Goal: Task Accomplishment & Management: Manage account settings

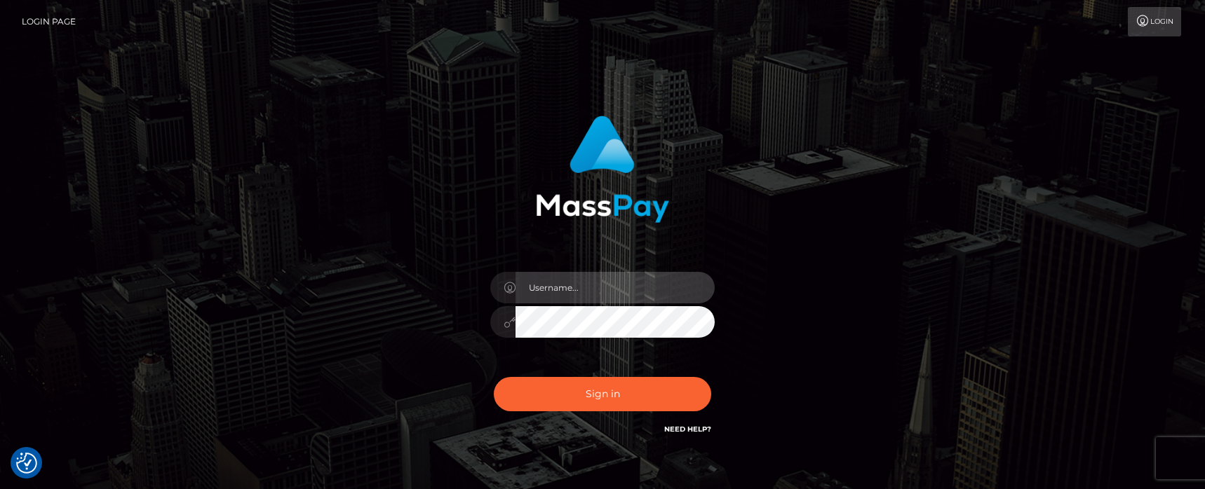
click at [563, 295] on input "text" at bounding box center [614, 288] width 199 height 32
type input "matias.tilia"
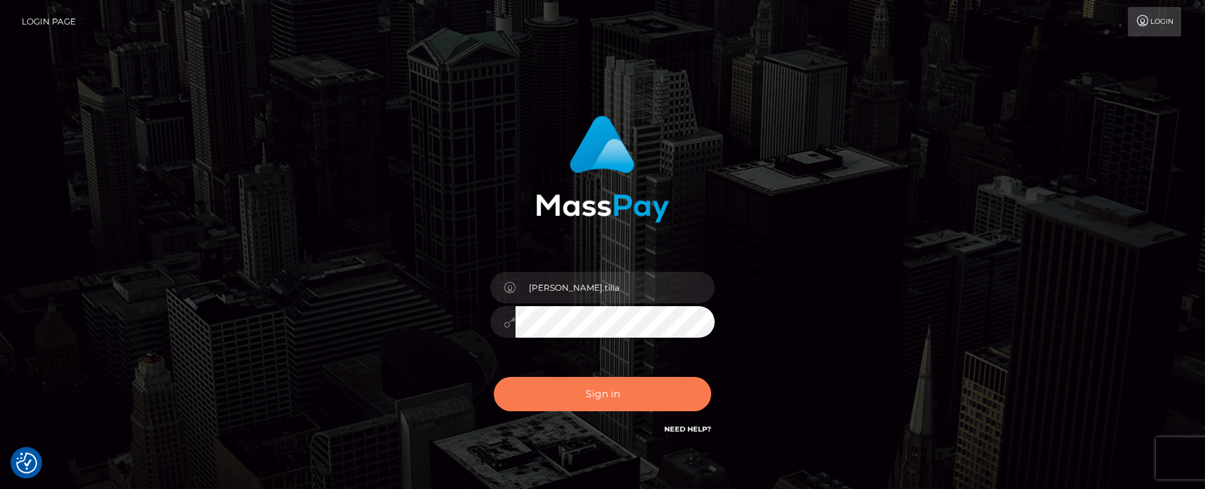
click at [591, 389] on button "Sign in" at bounding box center [602, 394] width 217 height 34
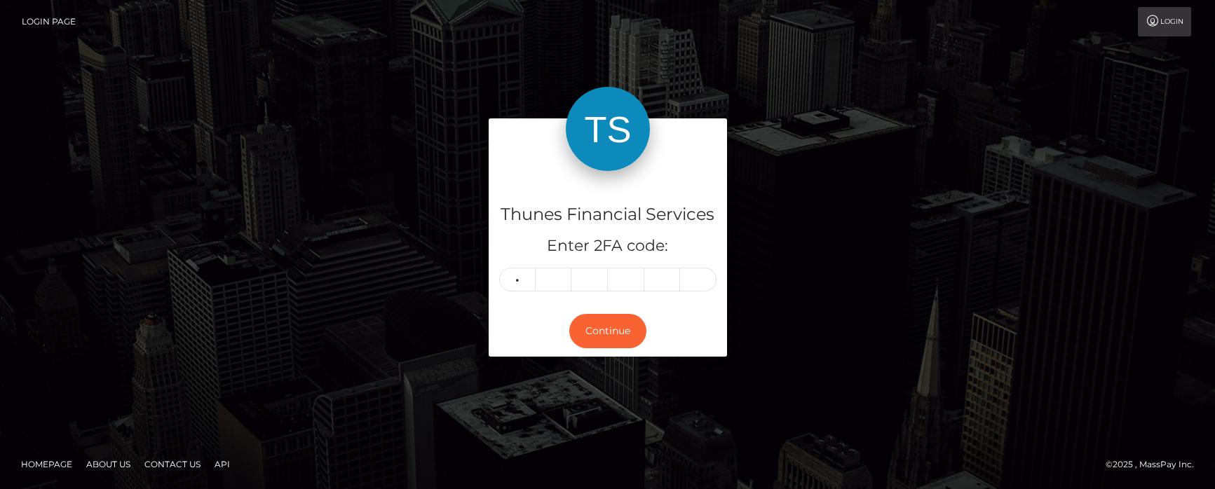
type input "7"
type input "5"
type input "3"
type input "9"
type input "1"
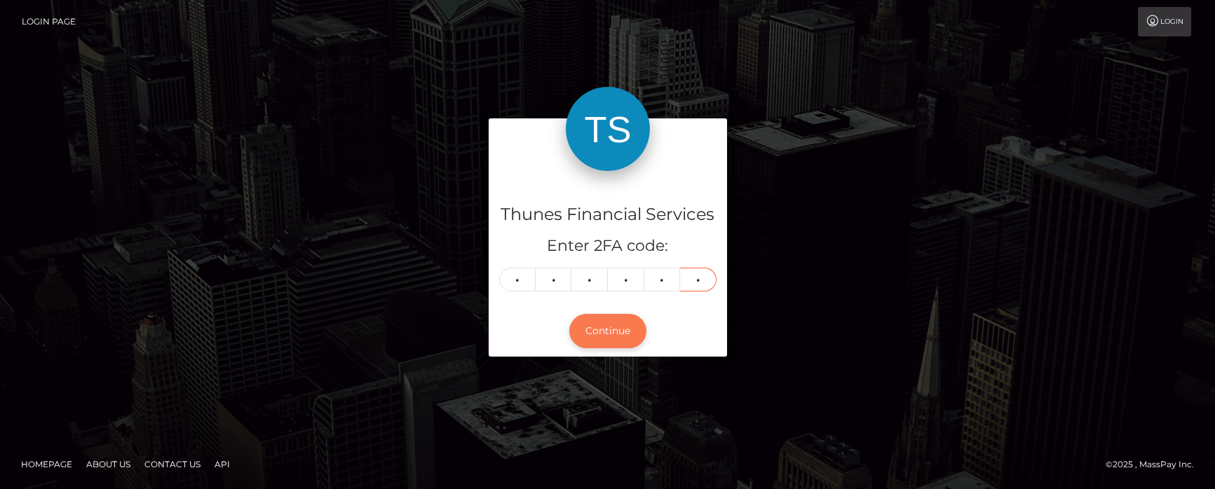
type input "3"
click at [603, 330] on button "Continue" at bounding box center [607, 331] width 77 height 34
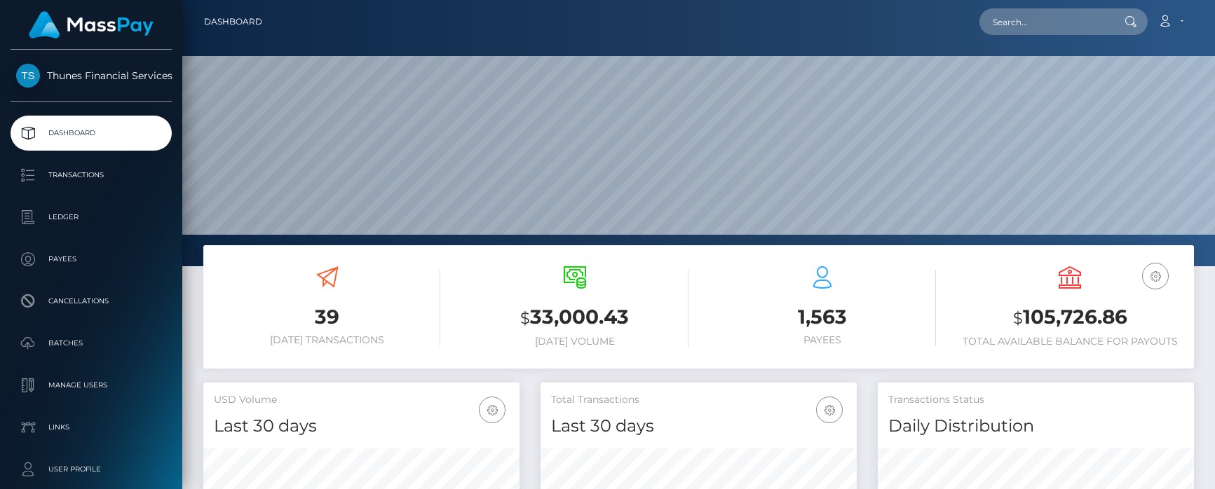
scroll to position [210, 0]
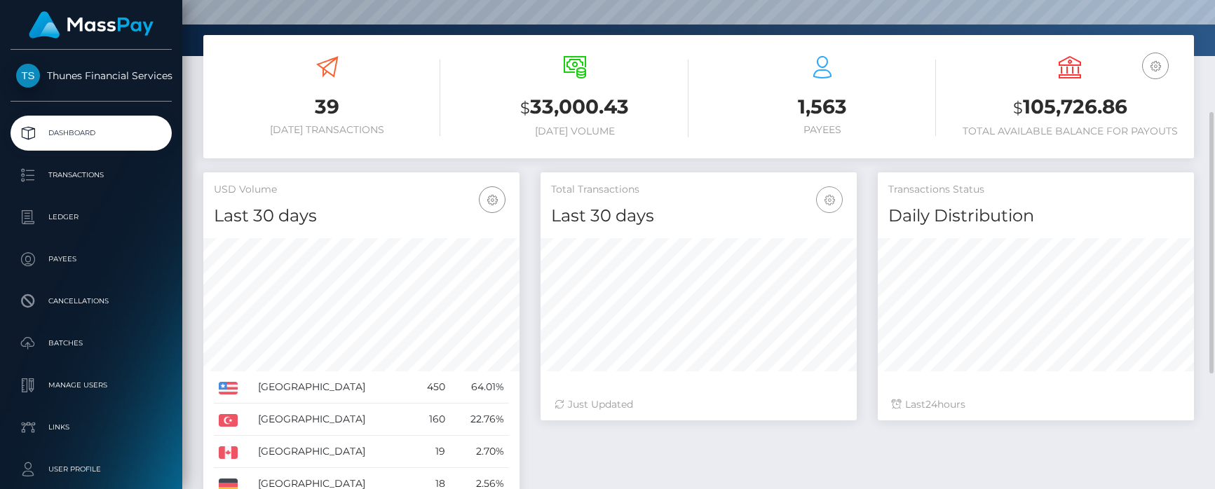
click at [829, 193] on icon "button" at bounding box center [829, 200] width 17 height 18
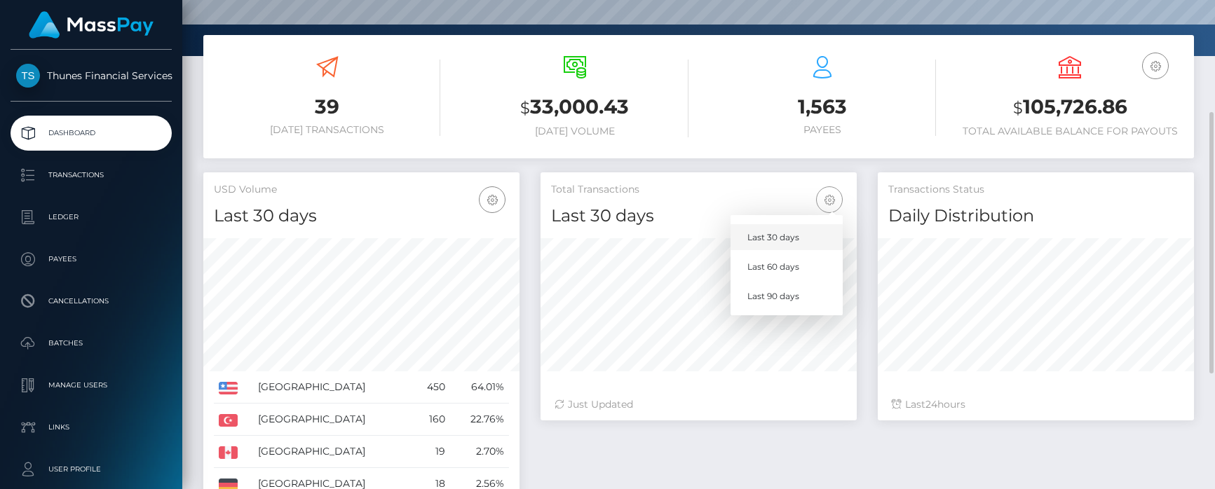
click at [770, 232] on link "Last 30 days" at bounding box center [787, 237] width 112 height 26
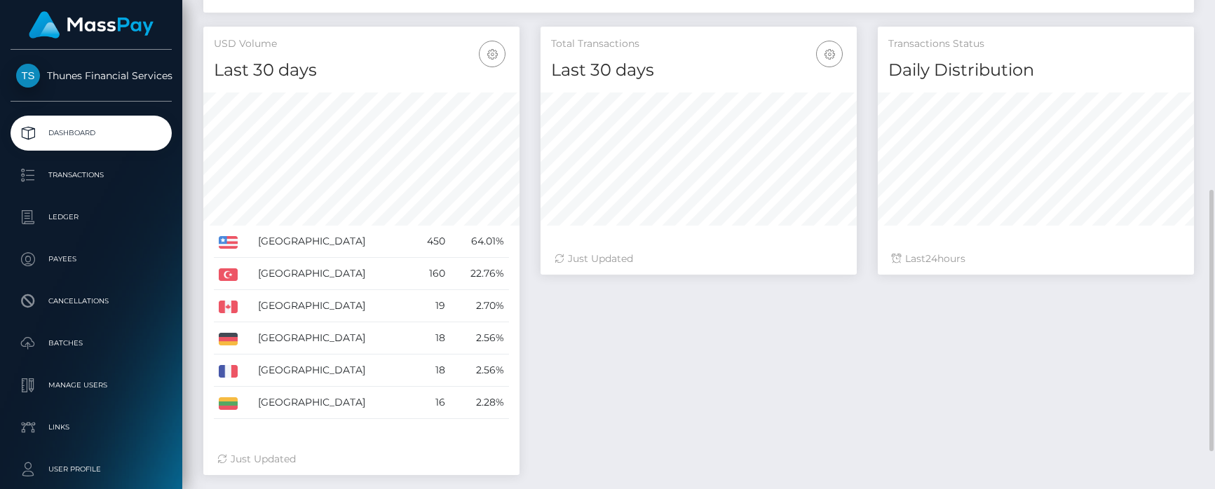
scroll to position [146, 0]
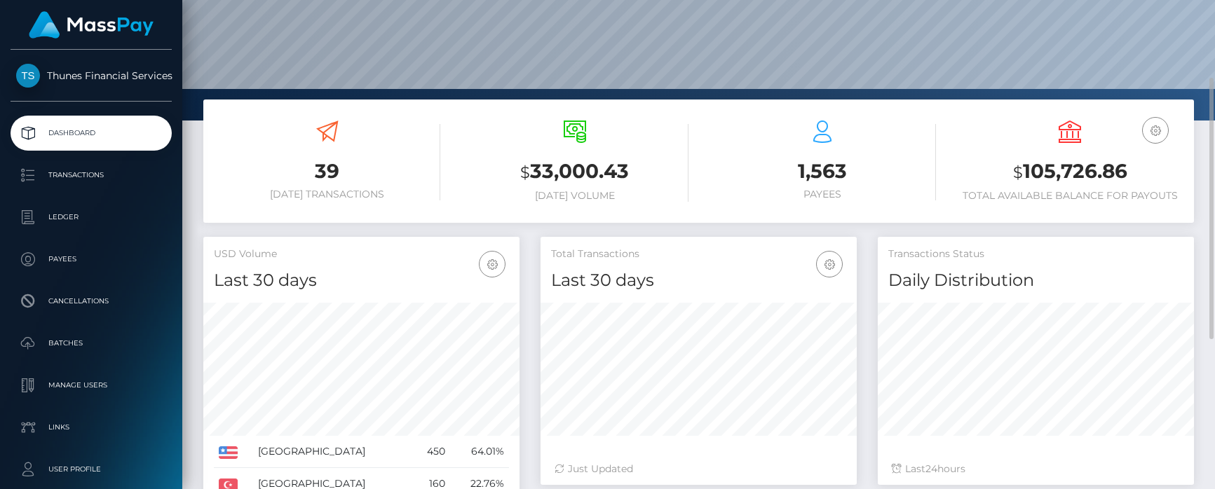
click at [560, 172] on h3 "$ 33,000.43" at bounding box center [574, 172] width 226 height 29
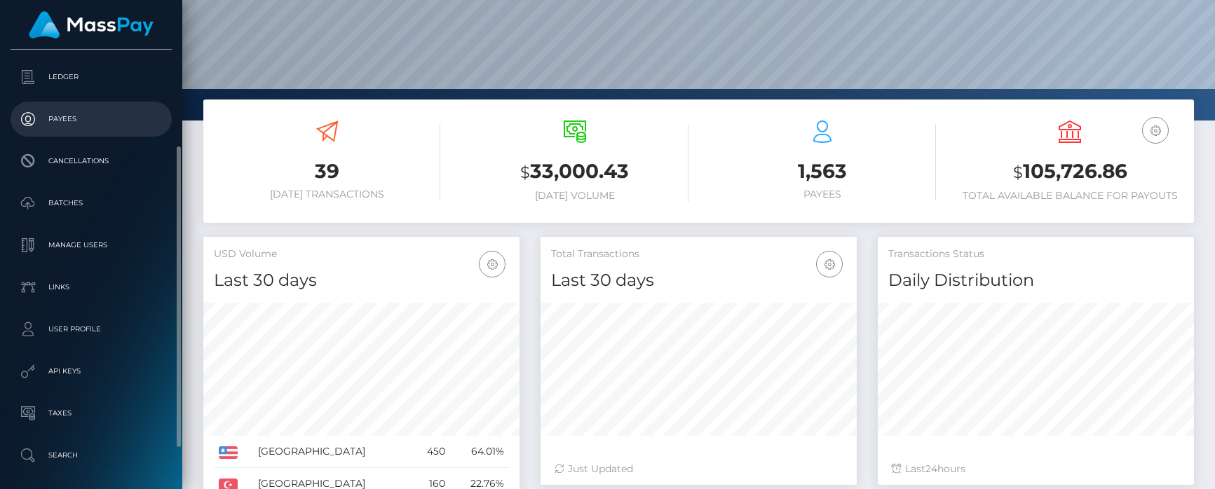
scroll to position [0, 0]
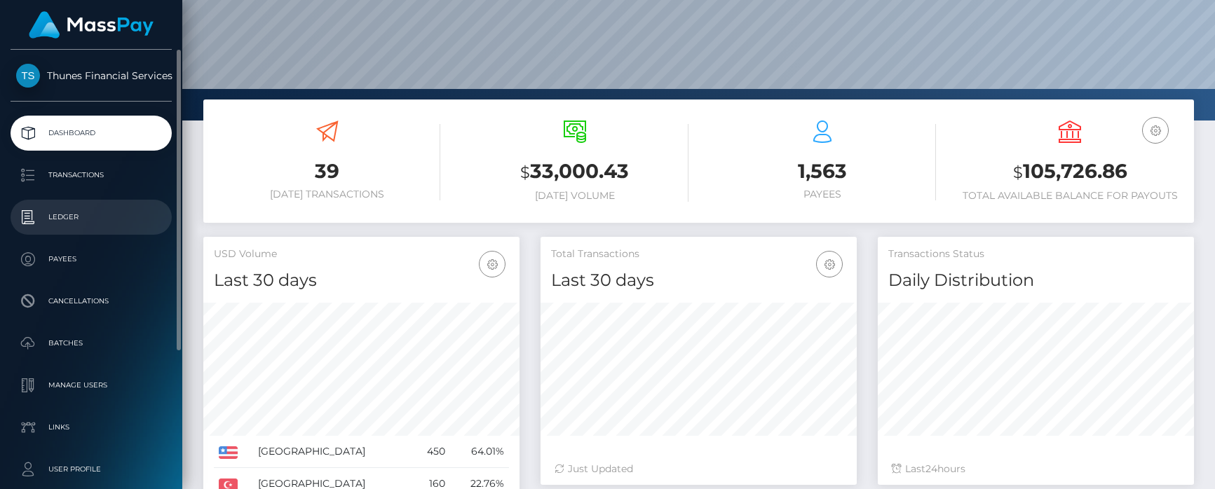
click at [90, 213] on p "Ledger" at bounding box center [91, 217] width 150 height 21
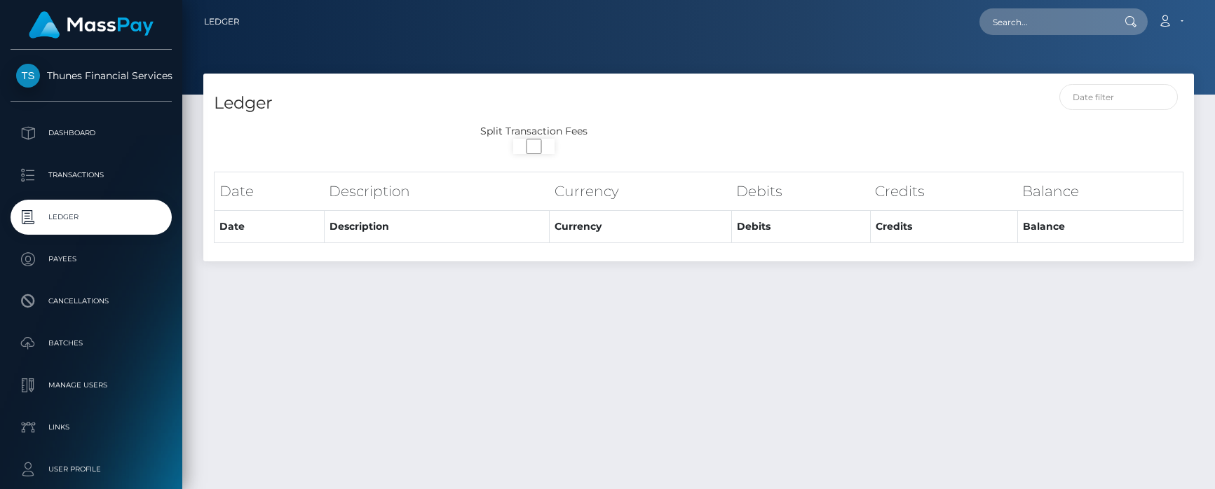
select select
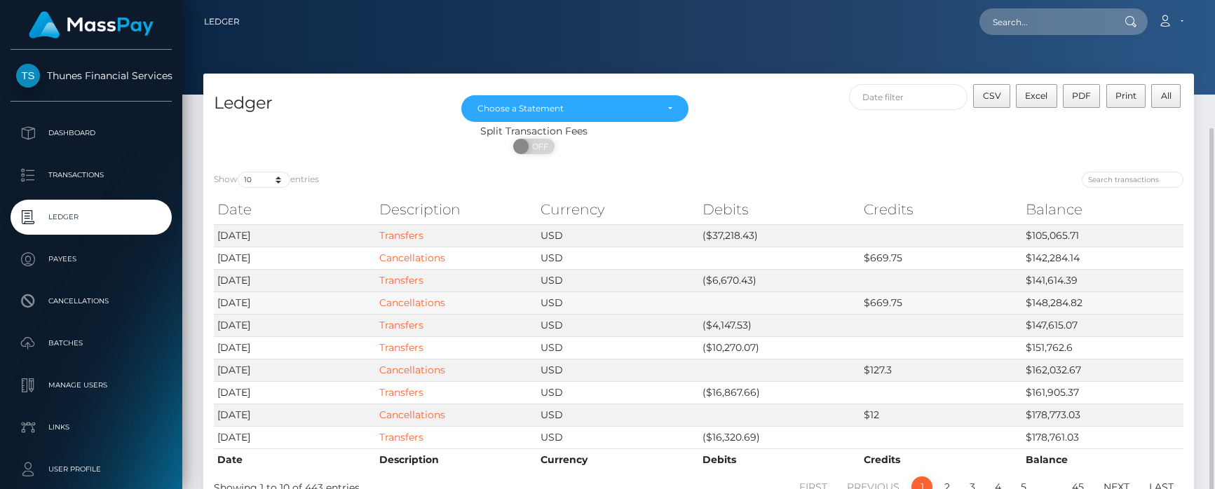
scroll to position [100, 0]
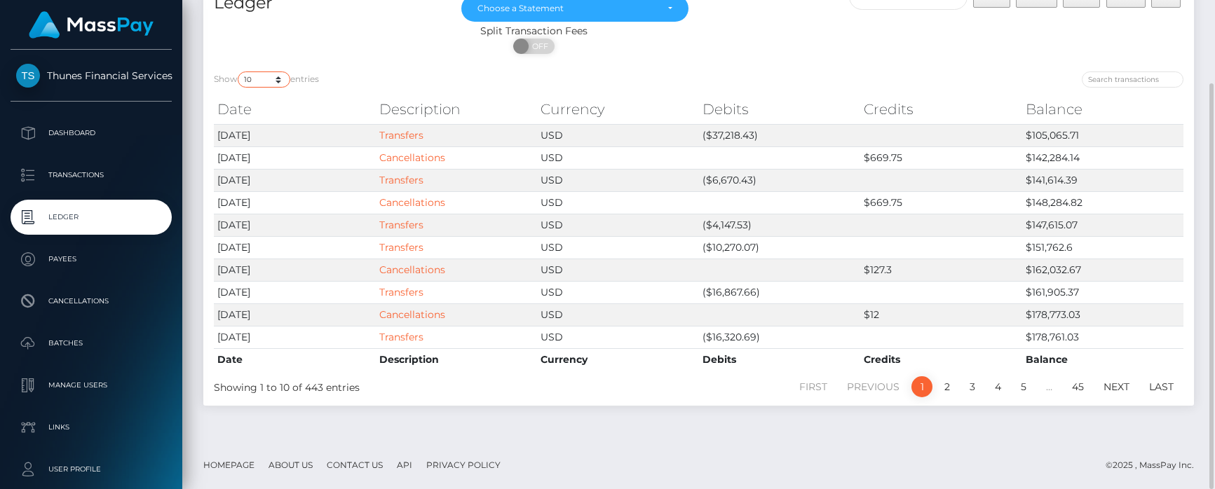
click at [273, 77] on select "10 25 50 100 250" at bounding box center [264, 80] width 53 height 16
click at [239, 72] on select "10 25 50 100 250" at bounding box center [264, 80] width 53 height 16
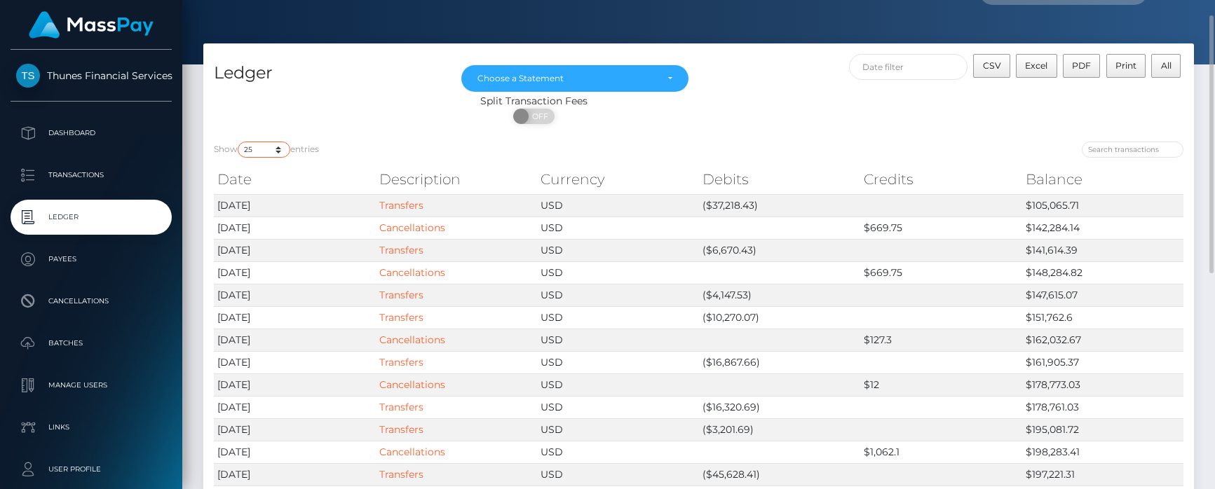
scroll to position [0, 0]
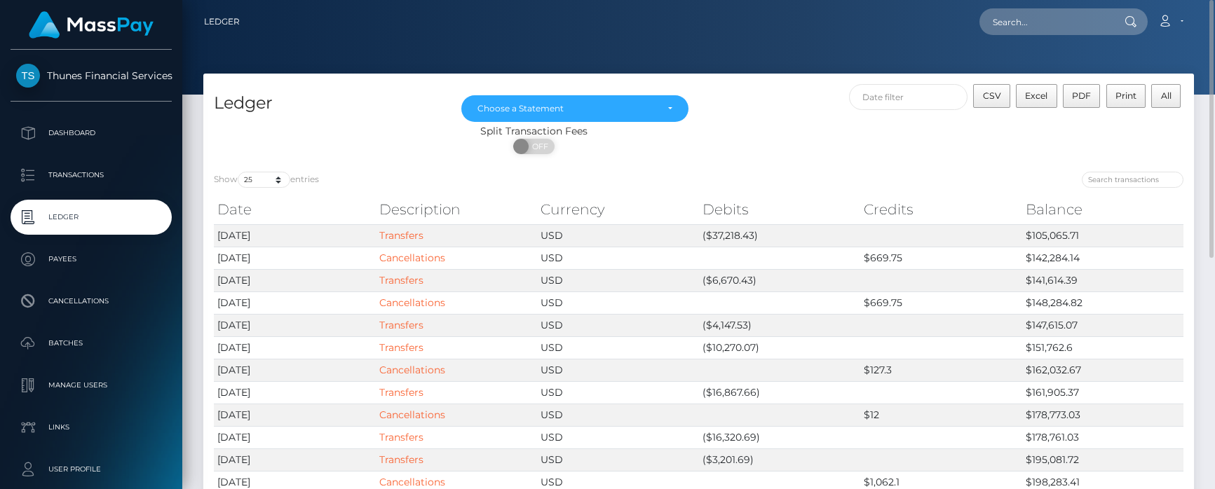
click at [414, 210] on th "Description" at bounding box center [457, 210] width 162 height 28
click at [257, 182] on select "10 25 50 100 250" at bounding box center [264, 180] width 53 height 16
select select "250"
click at [239, 172] on select "10 25 50 100 250" at bounding box center [264, 180] width 53 height 16
click at [995, 97] on span "CSV" at bounding box center [992, 95] width 18 height 11
